Goal: Transaction & Acquisition: Purchase product/service

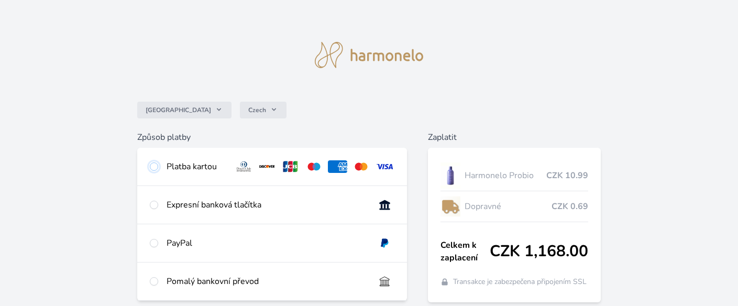
drag, startPoint x: 155, startPoint y: 167, endPoint x: 183, endPoint y: 166, distance: 28.3
click at [156, 166] on input "radio" at bounding box center [154, 166] width 8 height 8
radio input "true"
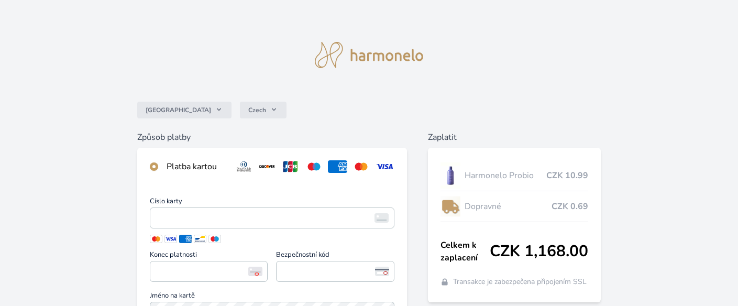
click at [386, 163] on img at bounding box center [384, 166] width 19 height 13
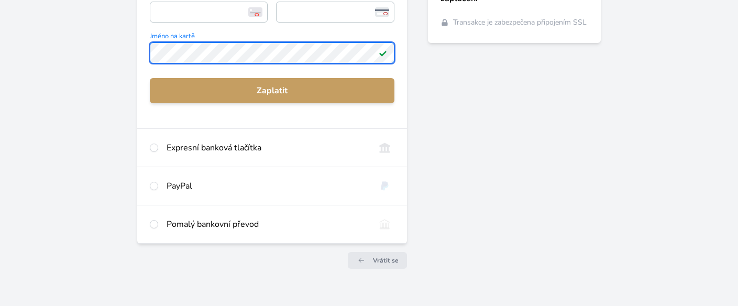
scroll to position [262, 0]
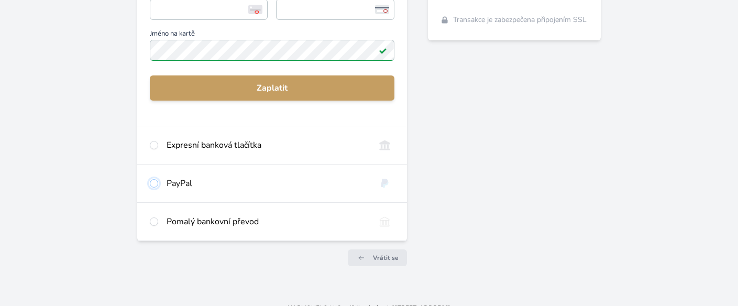
click at [155, 181] on input "radio" at bounding box center [154, 183] width 8 height 8
radio input "true"
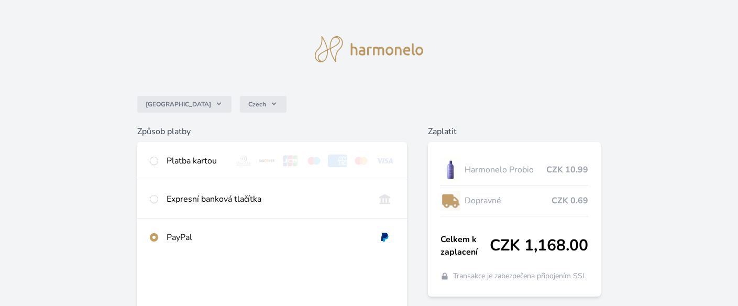
scroll to position [0, 0]
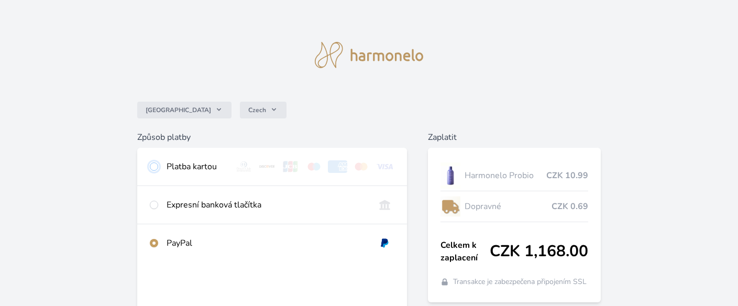
click at [152, 170] on input "radio" at bounding box center [154, 166] width 8 height 8
radio input "true"
radio input "false"
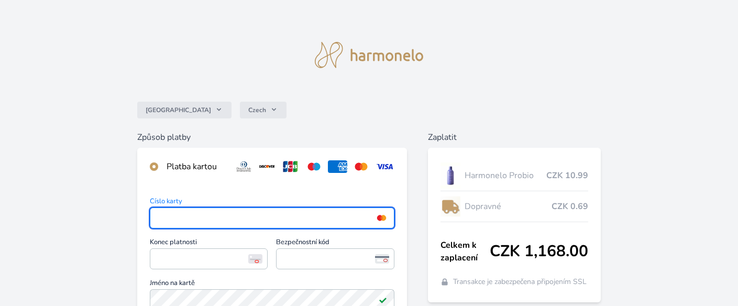
click at [101, 240] on div "Česko Czech Způsob platby Platba kartou Číslo karty <p>Your browser does not su…" at bounding box center [369, 272] width 738 height 544
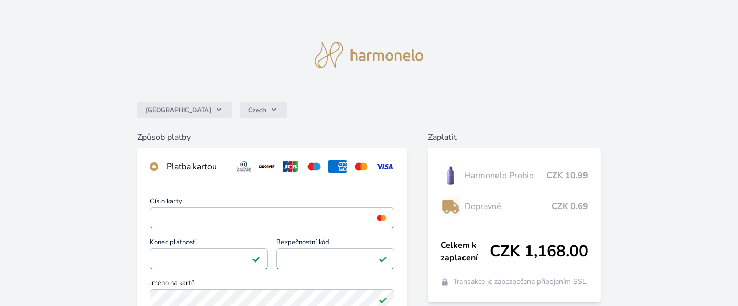
click at [670, 191] on div "Česko Czech Způsob platby Platba kartou Číslo karty <p>Your browser does not su…" at bounding box center [369, 272] width 738 height 544
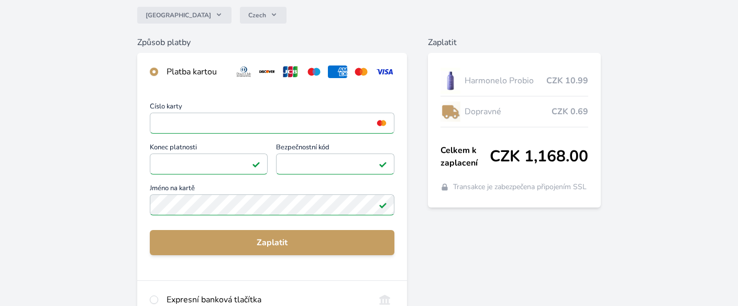
scroll to position [105, 0]
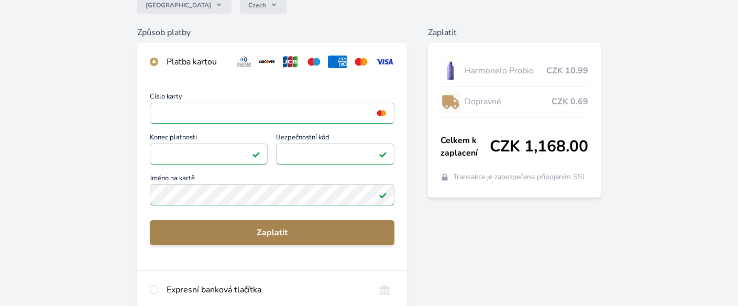
click at [277, 231] on span "Zaplatit" at bounding box center [272, 232] width 228 height 13
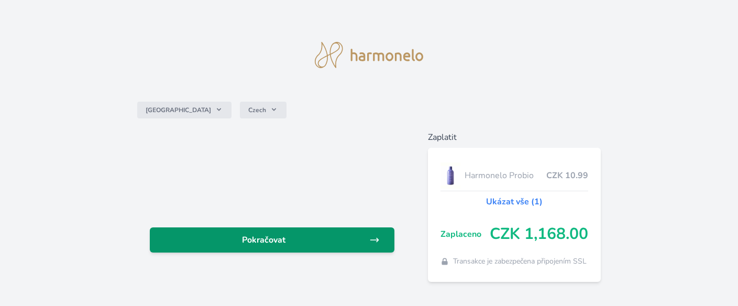
click at [359, 241] on span "Pokračovat" at bounding box center [264, 240] width 212 height 13
